Goal: Task Accomplishment & Management: Manage account settings

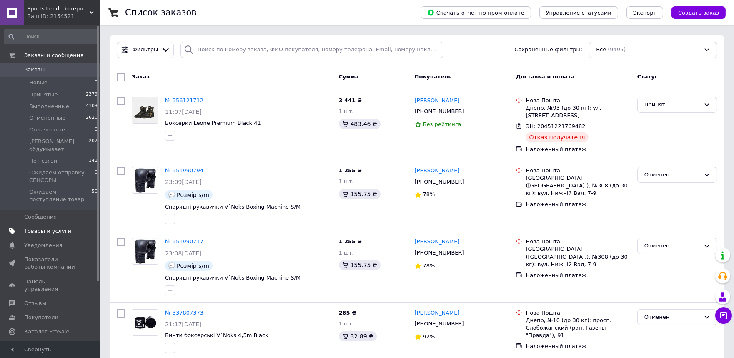
click at [53, 227] on span "Товары и услуги" at bounding box center [47, 231] width 47 height 8
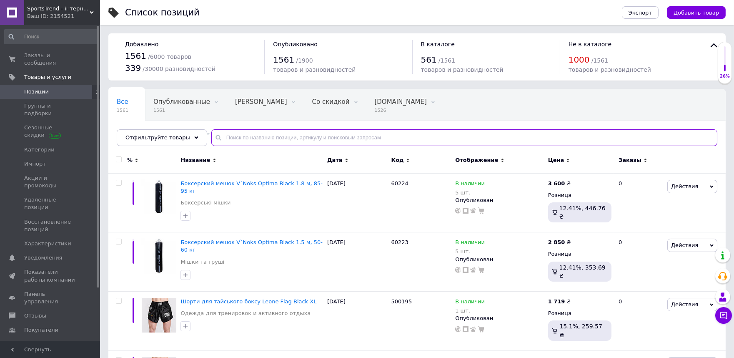
click at [256, 140] on input "text" at bounding box center [464, 137] width 506 height 17
paste input "60052"
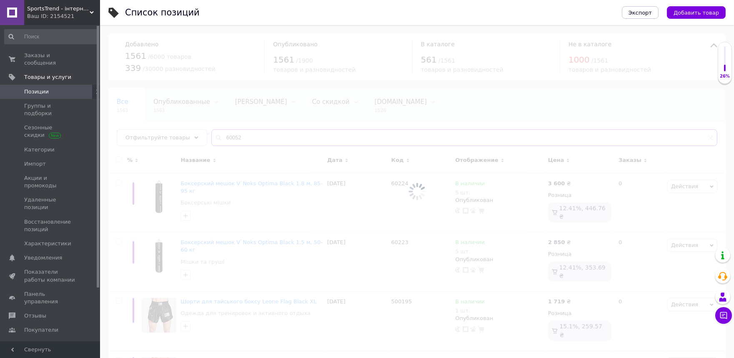
type input "60052"
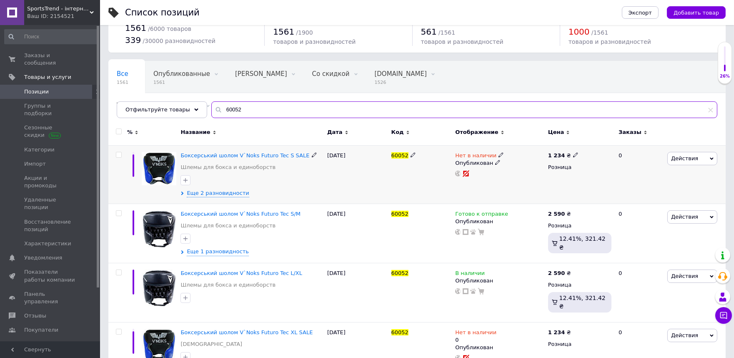
scroll to position [43, 0]
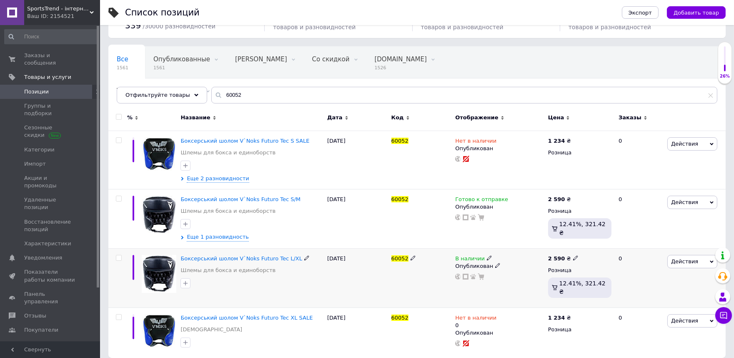
click at [487, 257] on icon at bounding box center [489, 257] width 5 height 5
click at [517, 264] on li "Нет в наличии" at bounding box center [536, 265] width 79 height 12
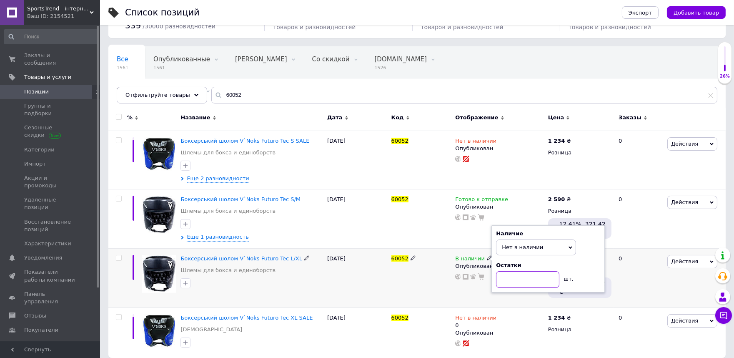
click at [510, 277] on input at bounding box center [527, 279] width 63 height 17
type input "0"
click at [513, 108] on div "Отображение" at bounding box center [499, 119] width 93 height 23
